Goal: Find specific page/section: Find specific page/section

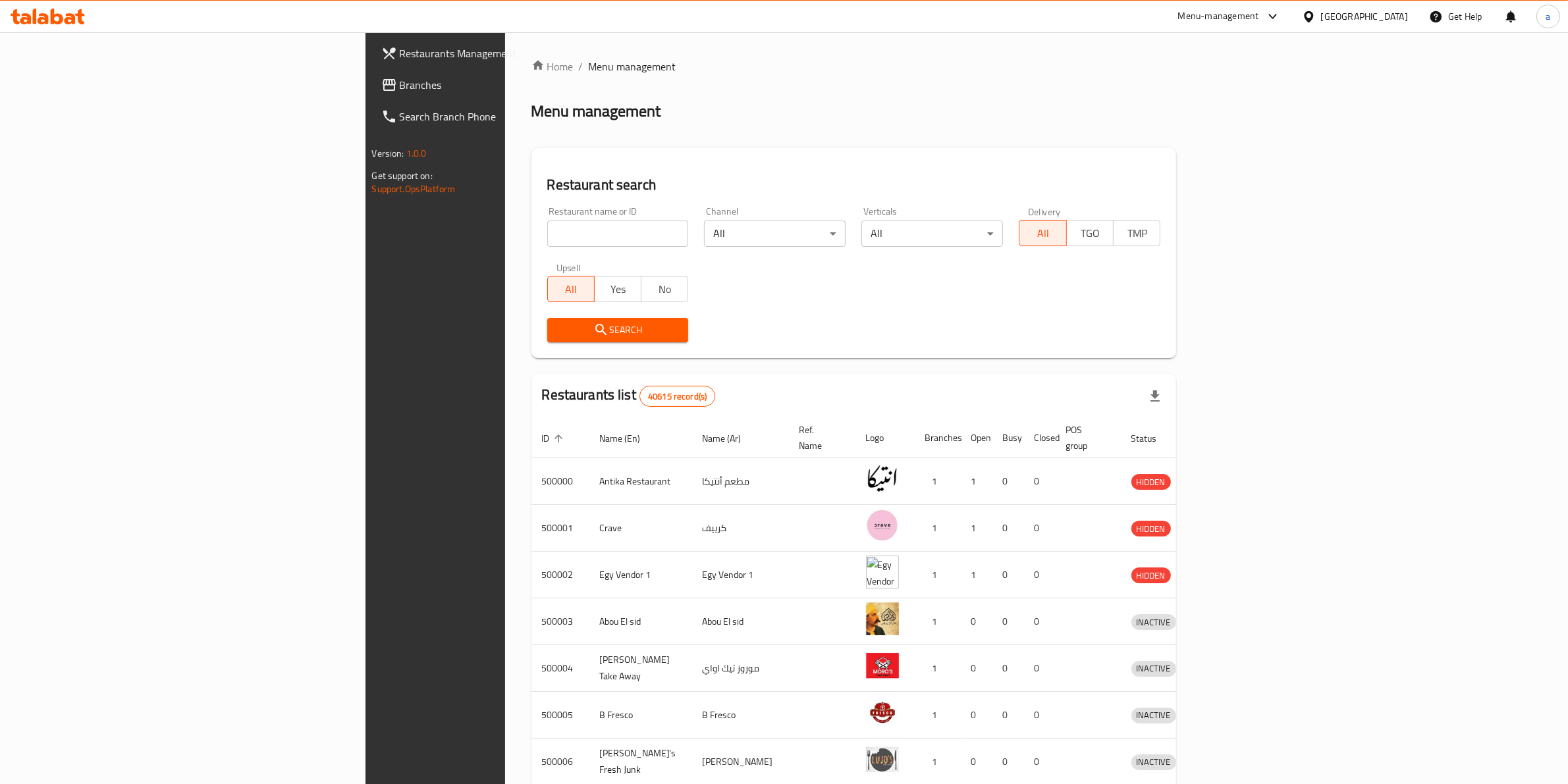
click at [1388, 17] on div "[GEOGRAPHIC_DATA]" at bounding box center [1364, 16] width 87 height 15
click at [1252, 339] on div "[GEOGRAPHIC_DATA]" at bounding box center [1265, 345] width 87 height 15
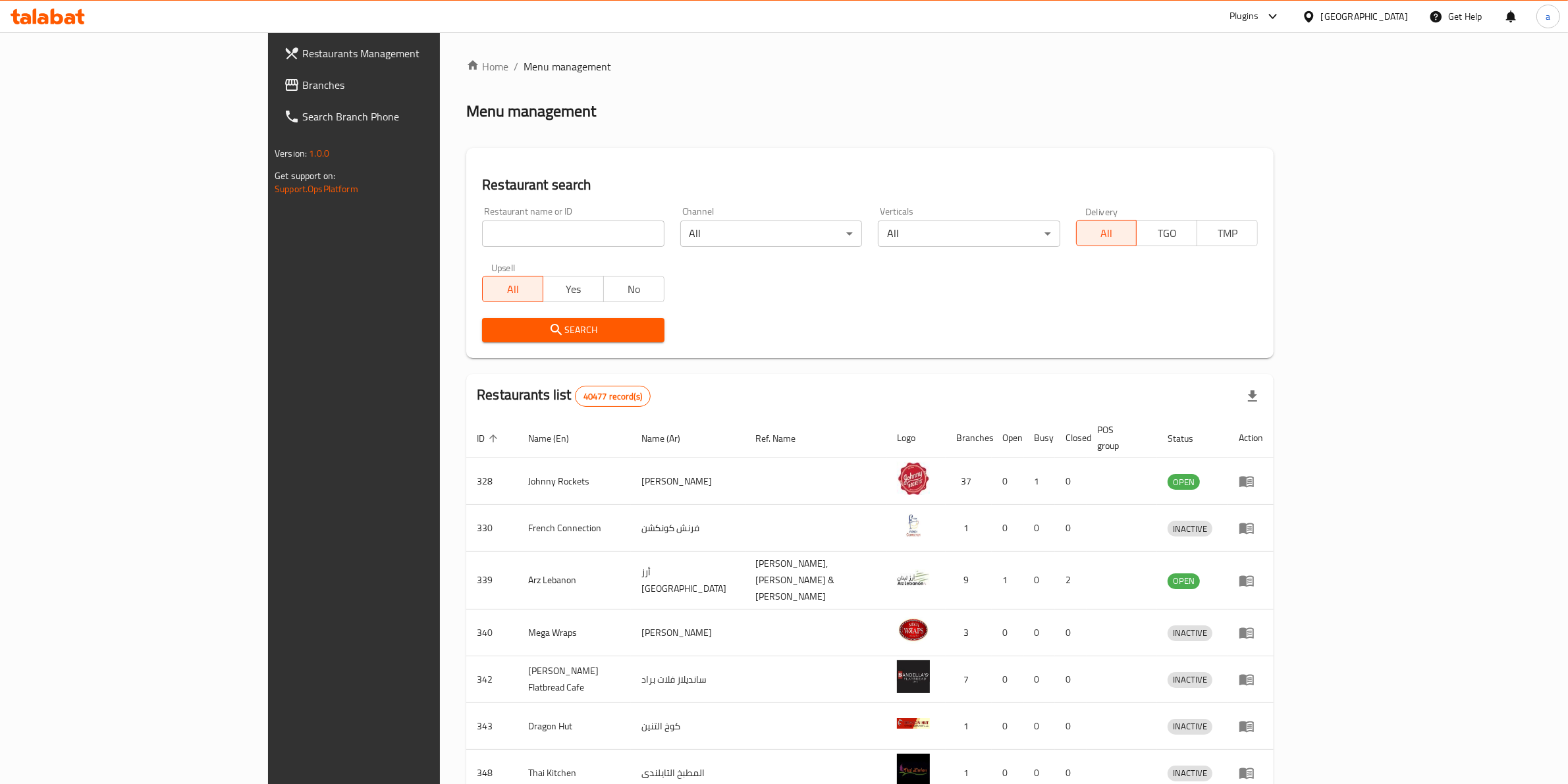
click at [525, 234] on input "search" at bounding box center [573, 234] width 182 height 26
paste input "773636"
type input "773636"
click at [303, 78] on span "Branches" at bounding box center [411, 84] width 217 height 16
